Goal: Communication & Community: Share content

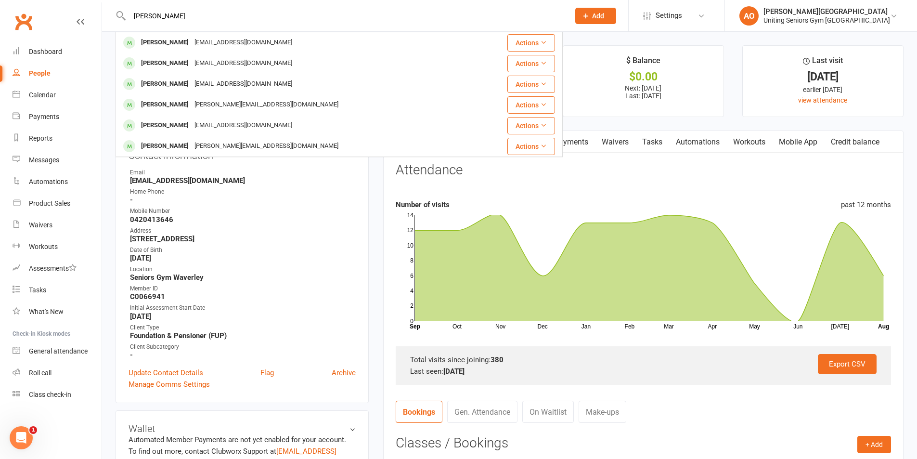
type input "[PERSON_NAME]"
click at [175, 46] on div "[PERSON_NAME]" at bounding box center [164, 43] width 53 height 14
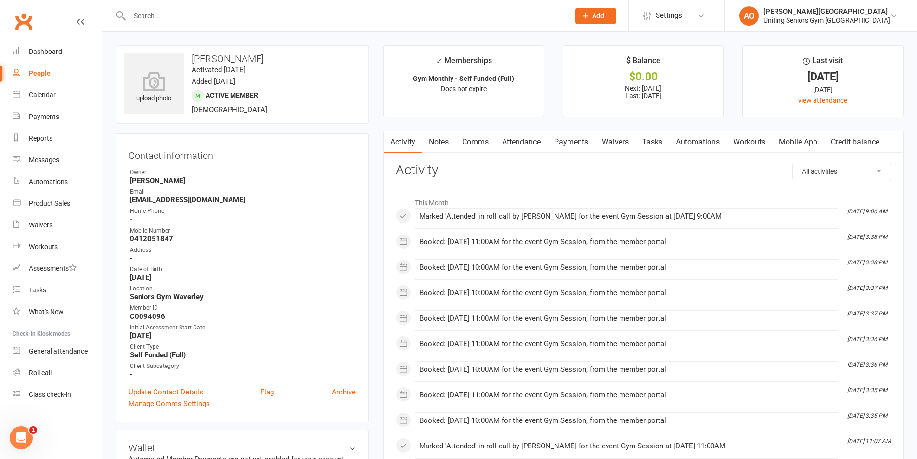
click at [804, 141] on link "Mobile App" at bounding box center [798, 142] width 52 height 22
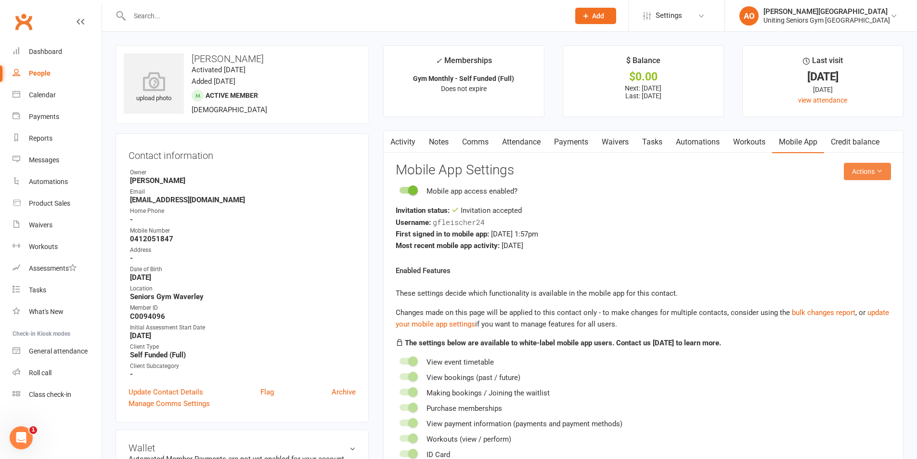
click at [867, 171] on button "Actions" at bounding box center [867, 171] width 47 height 17
click at [845, 208] on link "Send invitation SMS" at bounding box center [835, 212] width 95 height 19
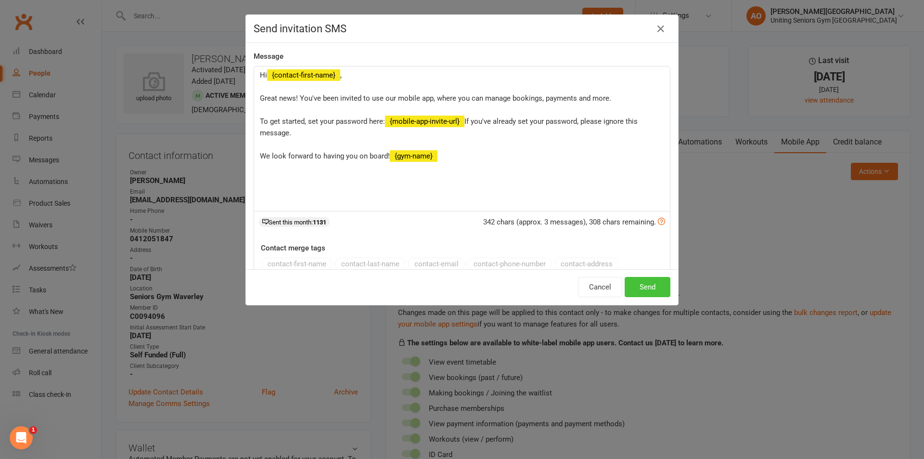
click at [643, 291] on button "Send" at bounding box center [648, 287] width 46 height 20
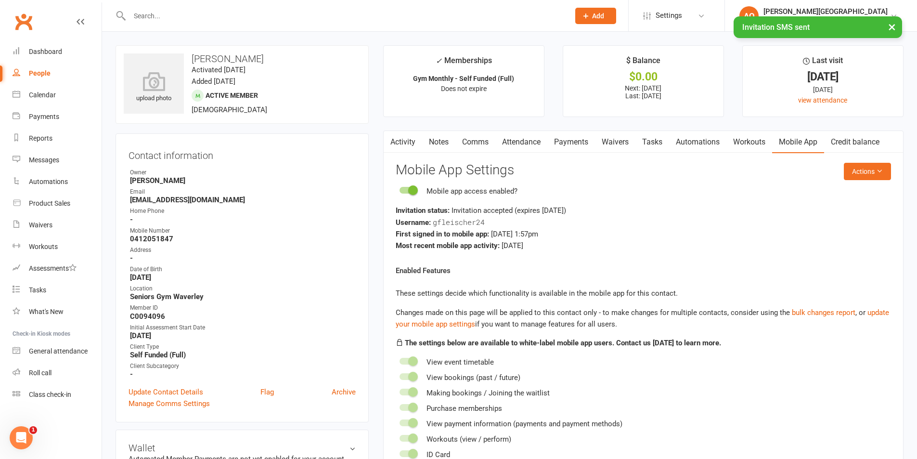
scroll to position [48, 0]
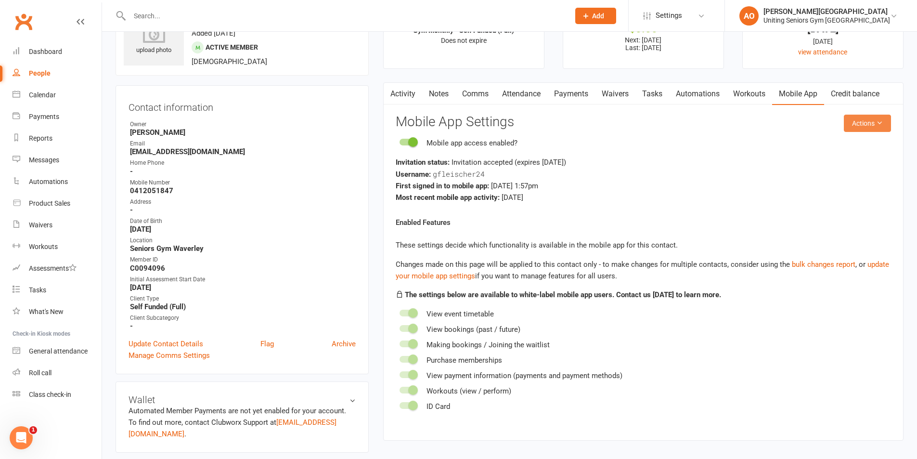
click at [878, 123] on icon at bounding box center [879, 122] width 7 height 7
click at [866, 147] on link "Send invitation email" at bounding box center [835, 144] width 95 height 19
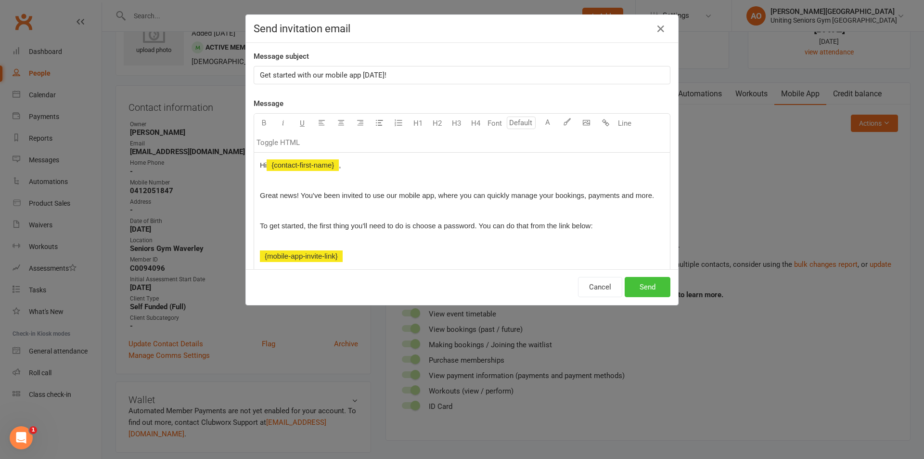
click at [651, 286] on button "Send" at bounding box center [648, 287] width 46 height 20
